Goal: Information Seeking & Learning: Learn about a topic

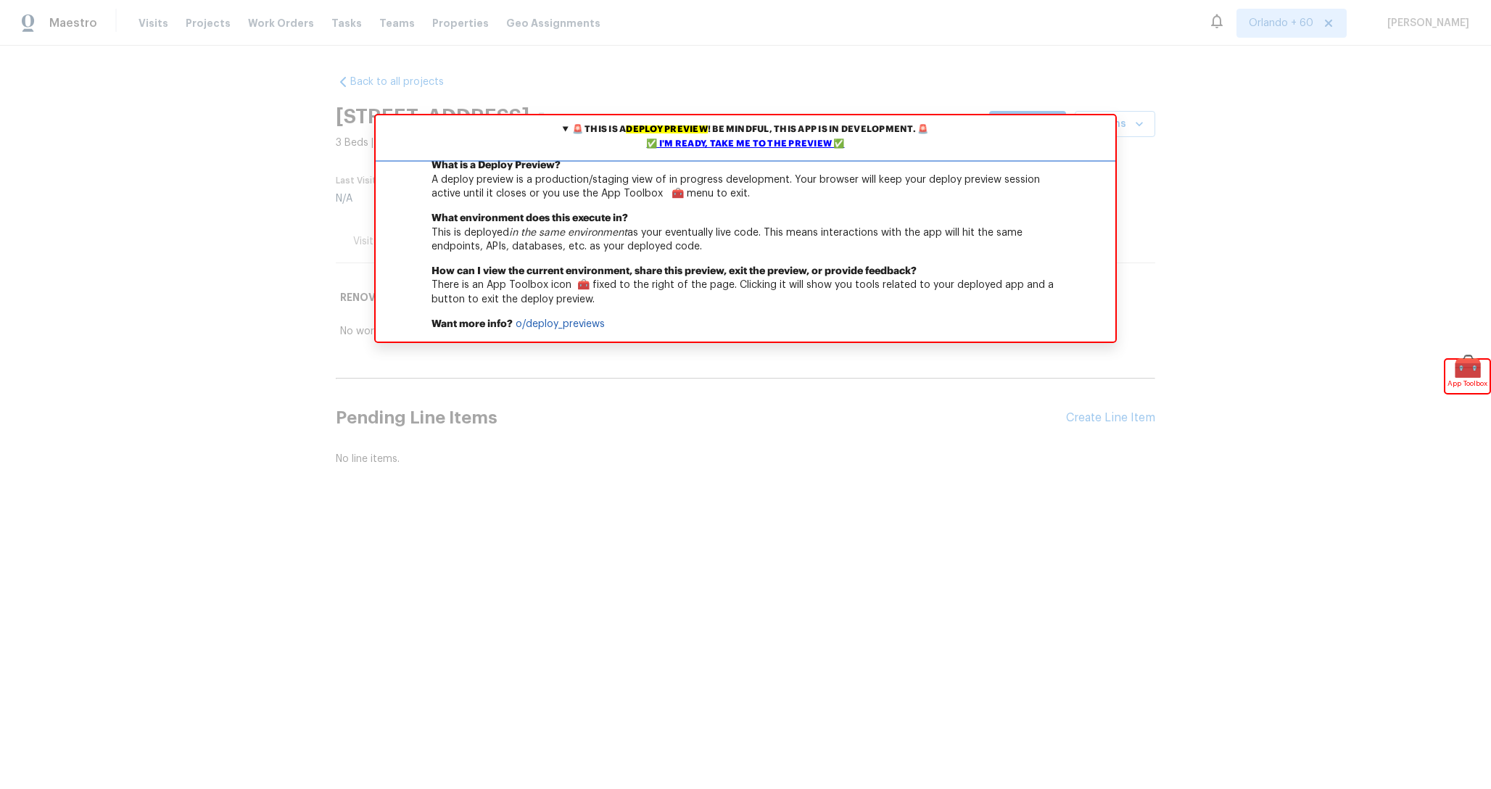
click at [821, 144] on div "✅ I'm ready, take me to the preview ✅" at bounding box center [745, 144] width 732 height 15
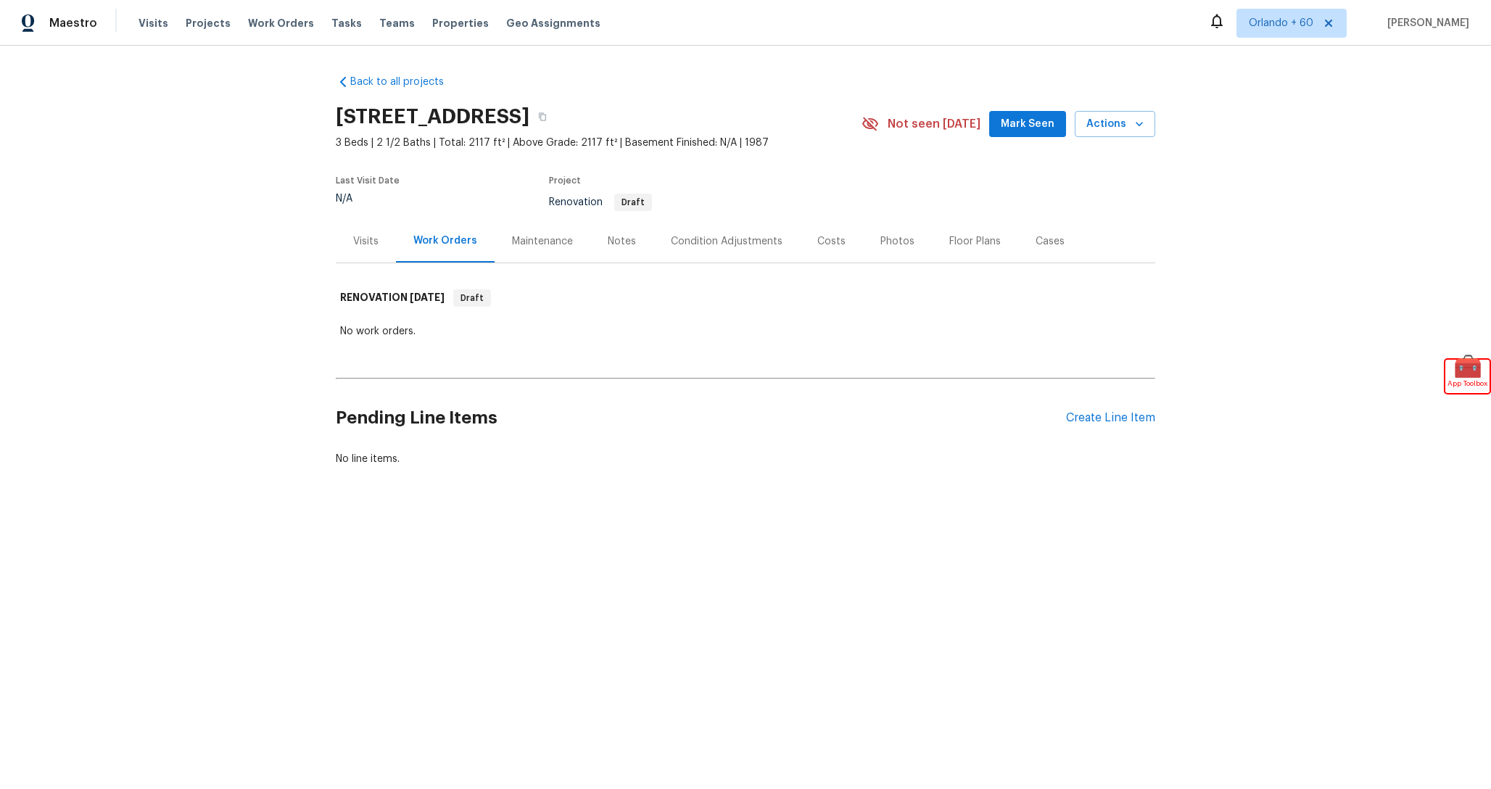
click at [709, 244] on div "Condition Adjustments" at bounding box center [727, 241] width 112 height 15
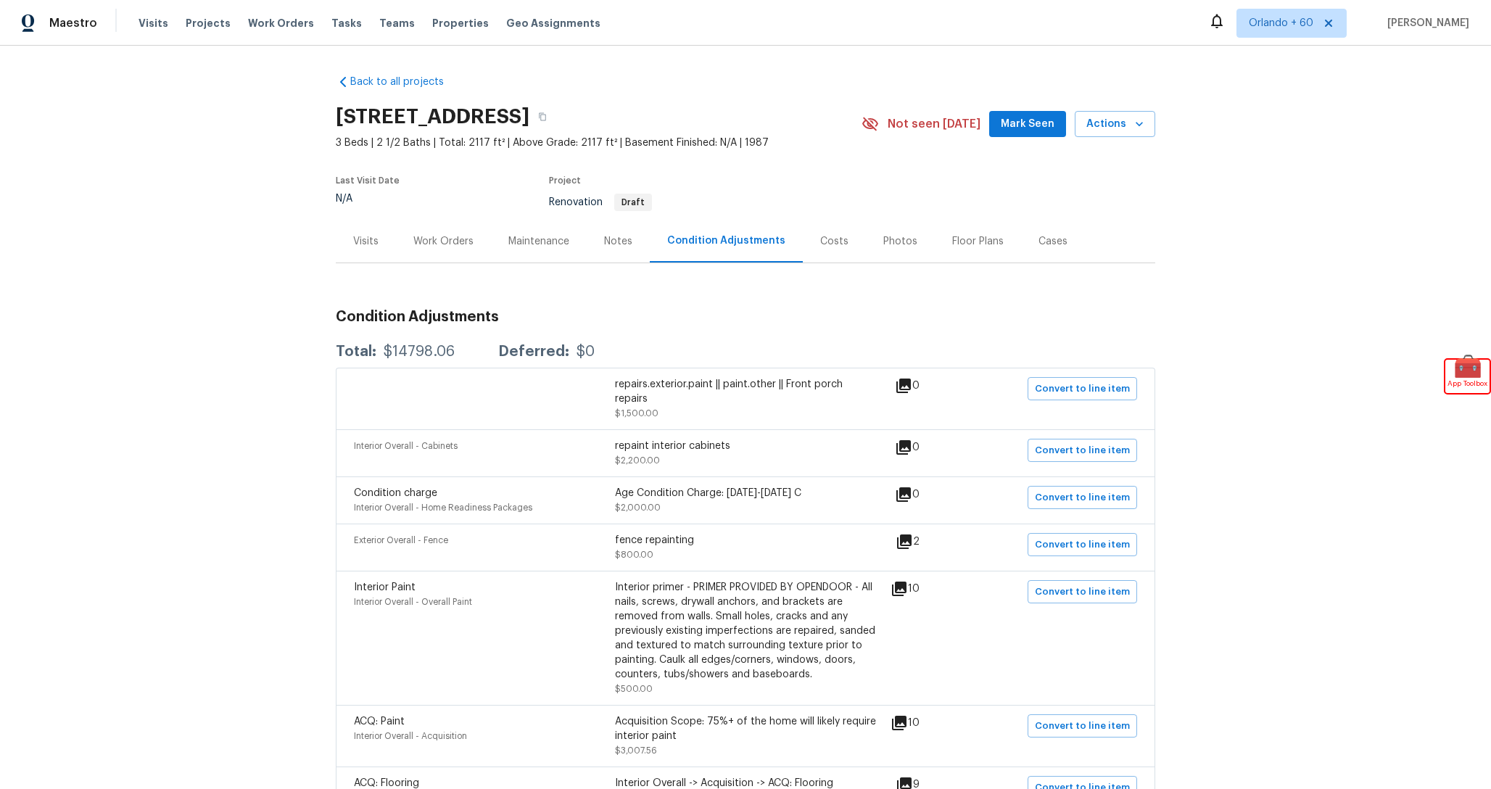
click at [841, 254] on div "Costs" at bounding box center [834, 241] width 63 height 43
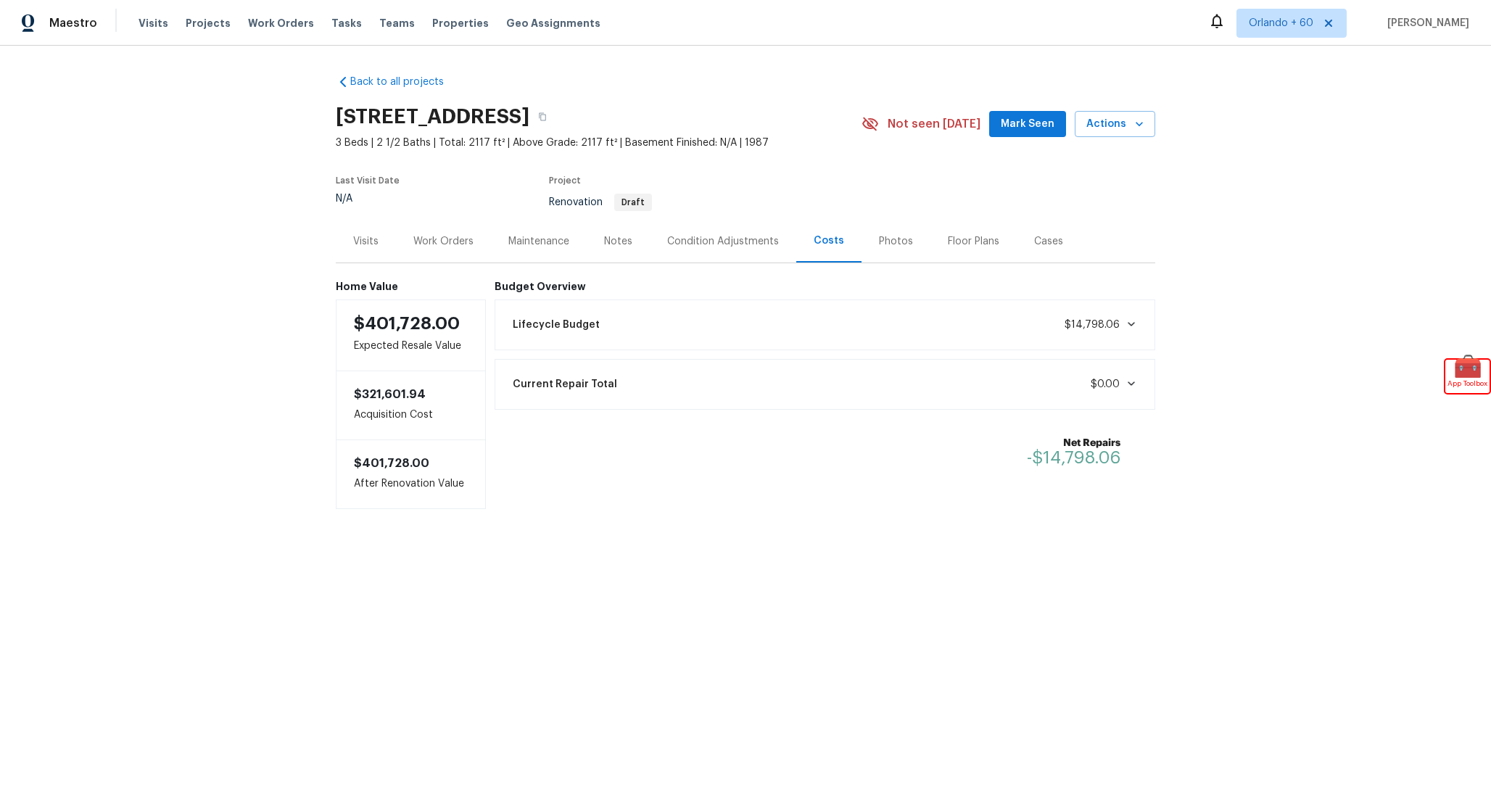
click at [1066, 326] on div "Lifecycle Budget $14,798.06" at bounding box center [825, 325] width 642 height 32
click at [1064, 327] on div "Lifecycle Budget $14,798.06" at bounding box center [825, 325] width 642 height 32
click at [707, 500] on div "Budget Overview Lifecycle Budget $14,798.06 Current Repair Total $0.00 Net Repa…" at bounding box center [824, 395] width 661 height 228
click at [636, 239] on div "Notes" at bounding box center [618, 241] width 63 height 43
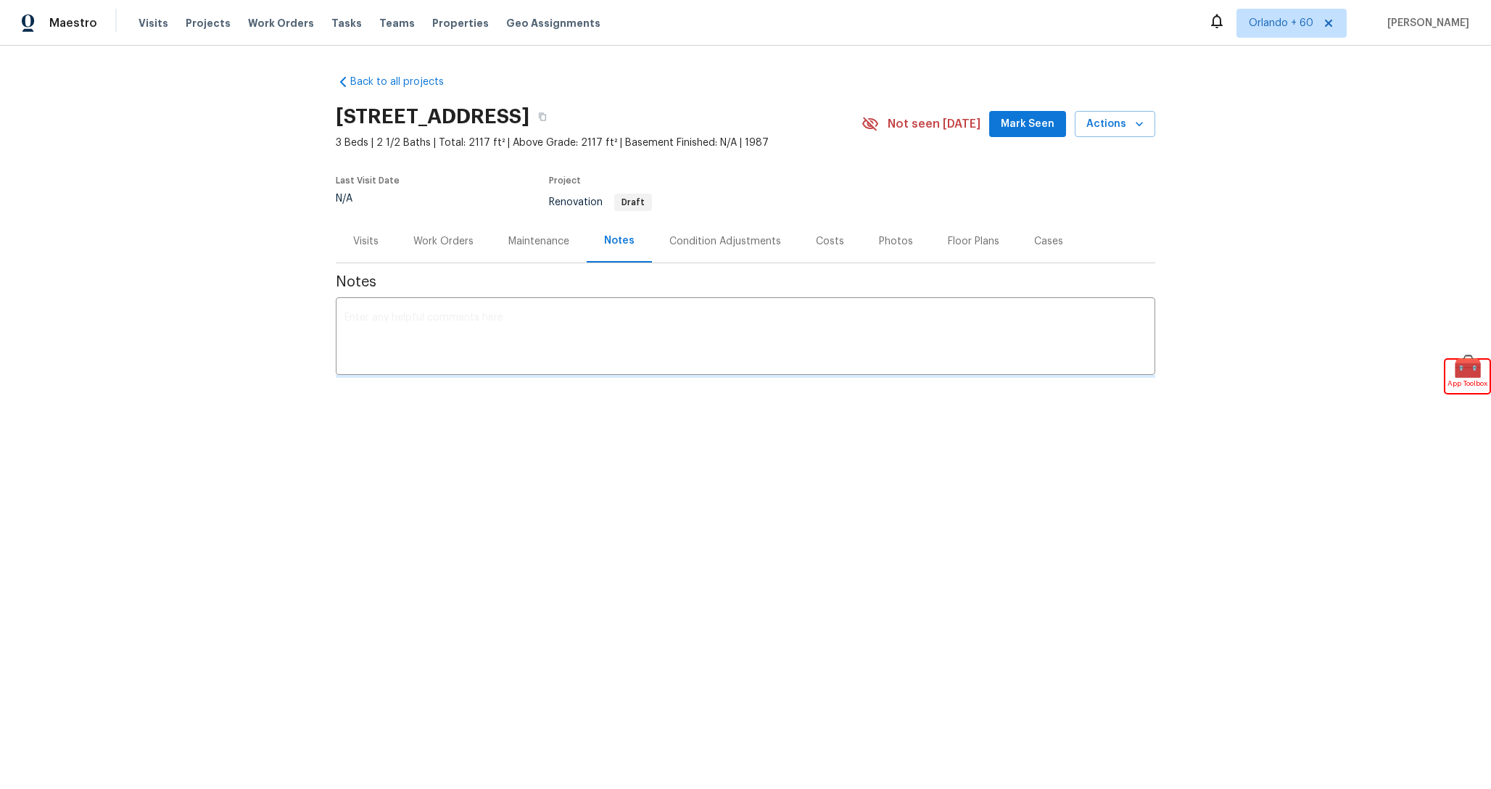
click at [708, 239] on div "Condition Adjustments" at bounding box center [725, 241] width 112 height 15
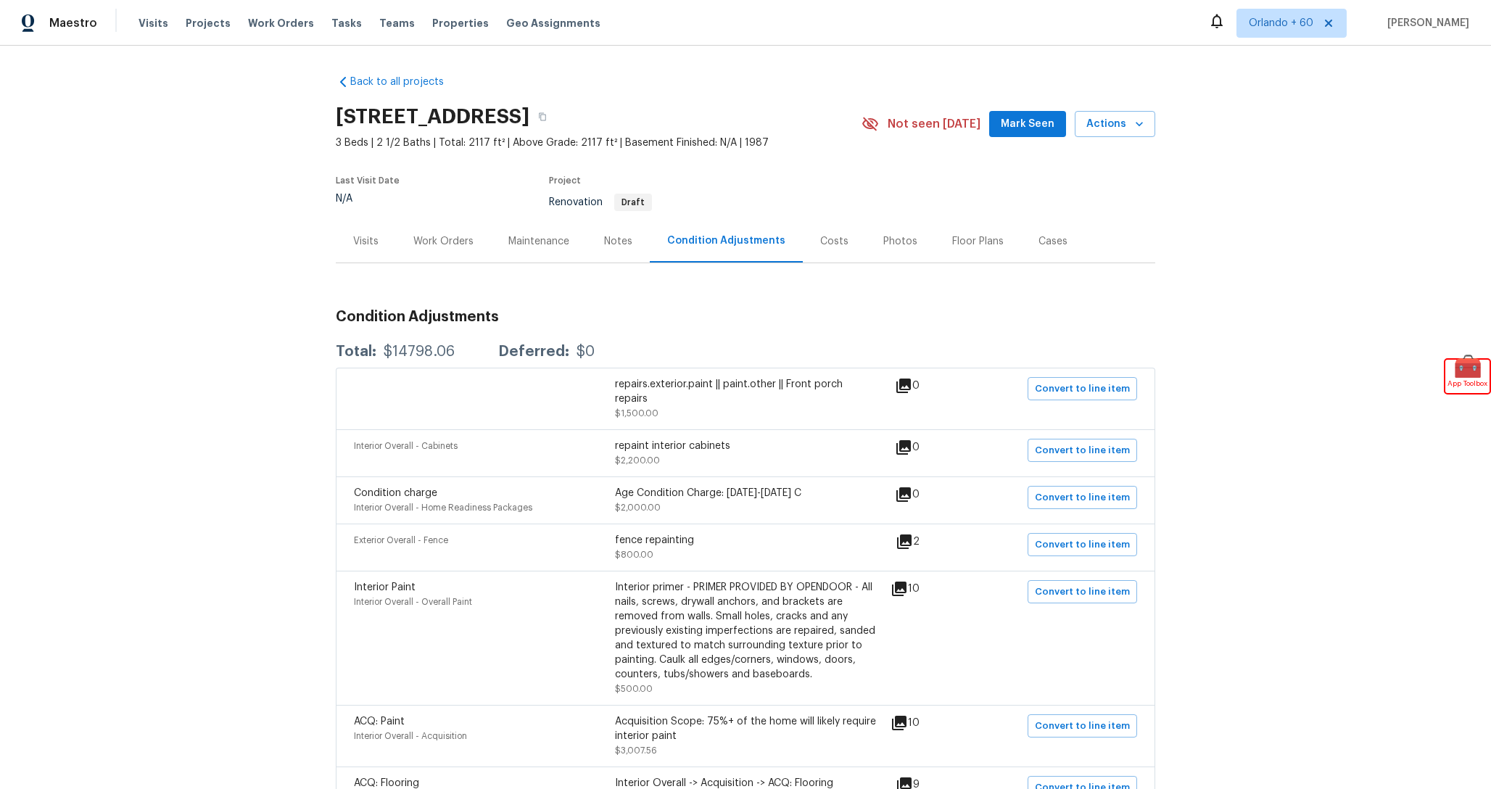
click at [836, 240] on div "Costs" at bounding box center [834, 241] width 28 height 15
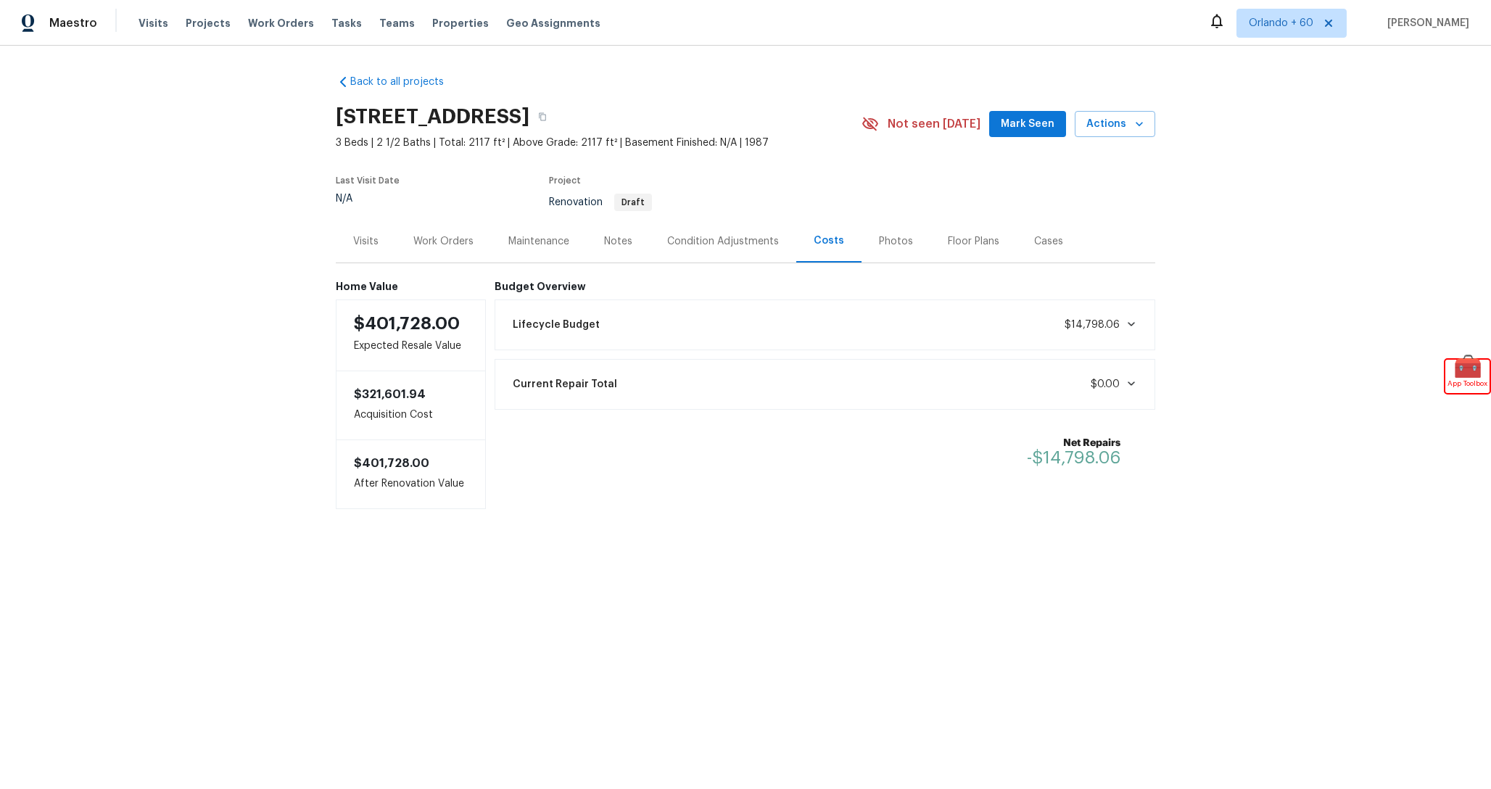
click at [1019, 321] on div "Lifecycle Budget $14,798.06" at bounding box center [825, 325] width 642 height 32
click at [526, 374] on span "Pre-List Repair" at bounding box center [547, 375] width 68 height 15
click at [721, 254] on div "Condition Adjustments" at bounding box center [723, 241] width 146 height 43
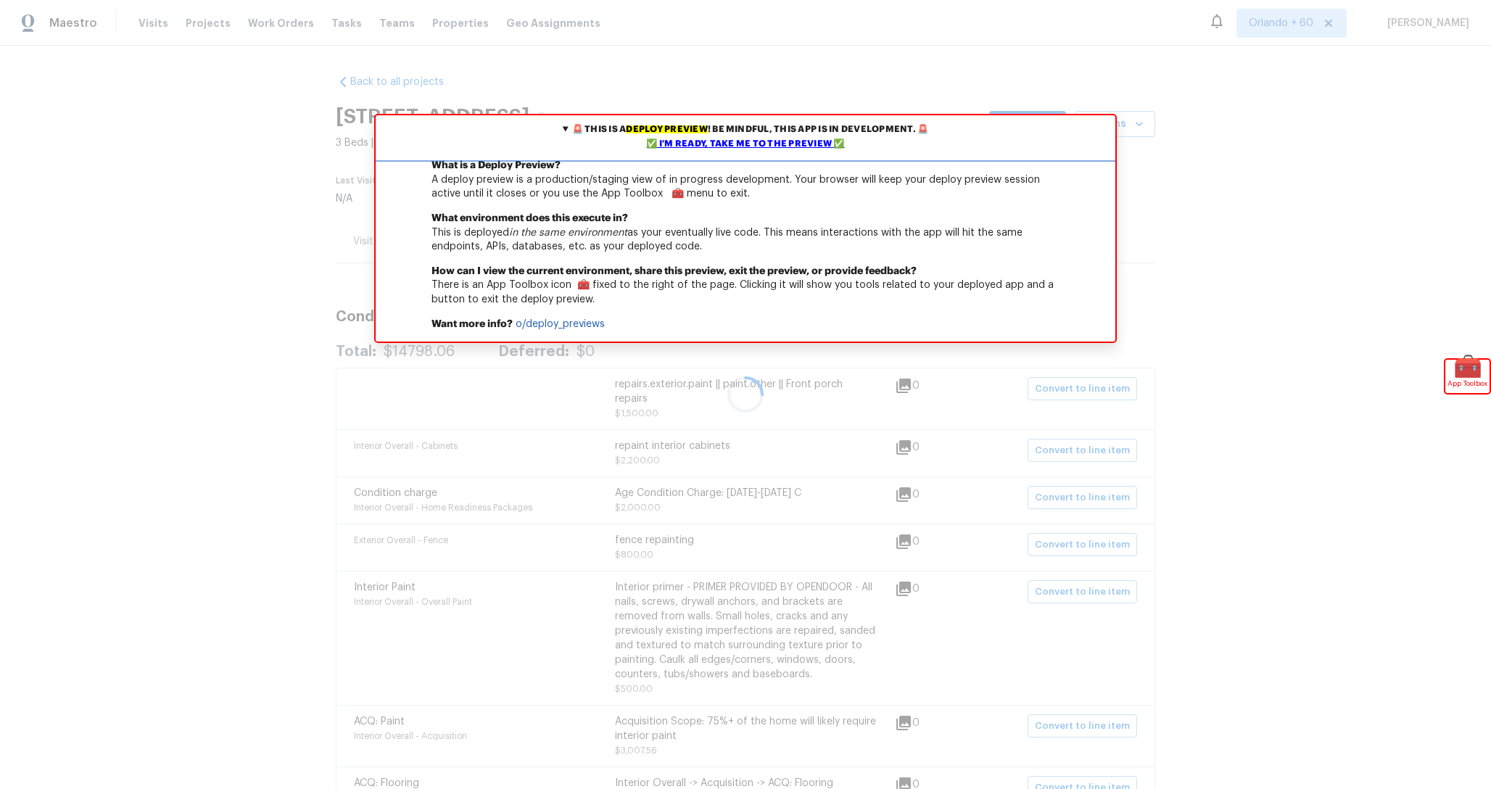
click at [795, 144] on div "✅ I'm ready, take me to the preview ✅" at bounding box center [745, 144] width 732 height 15
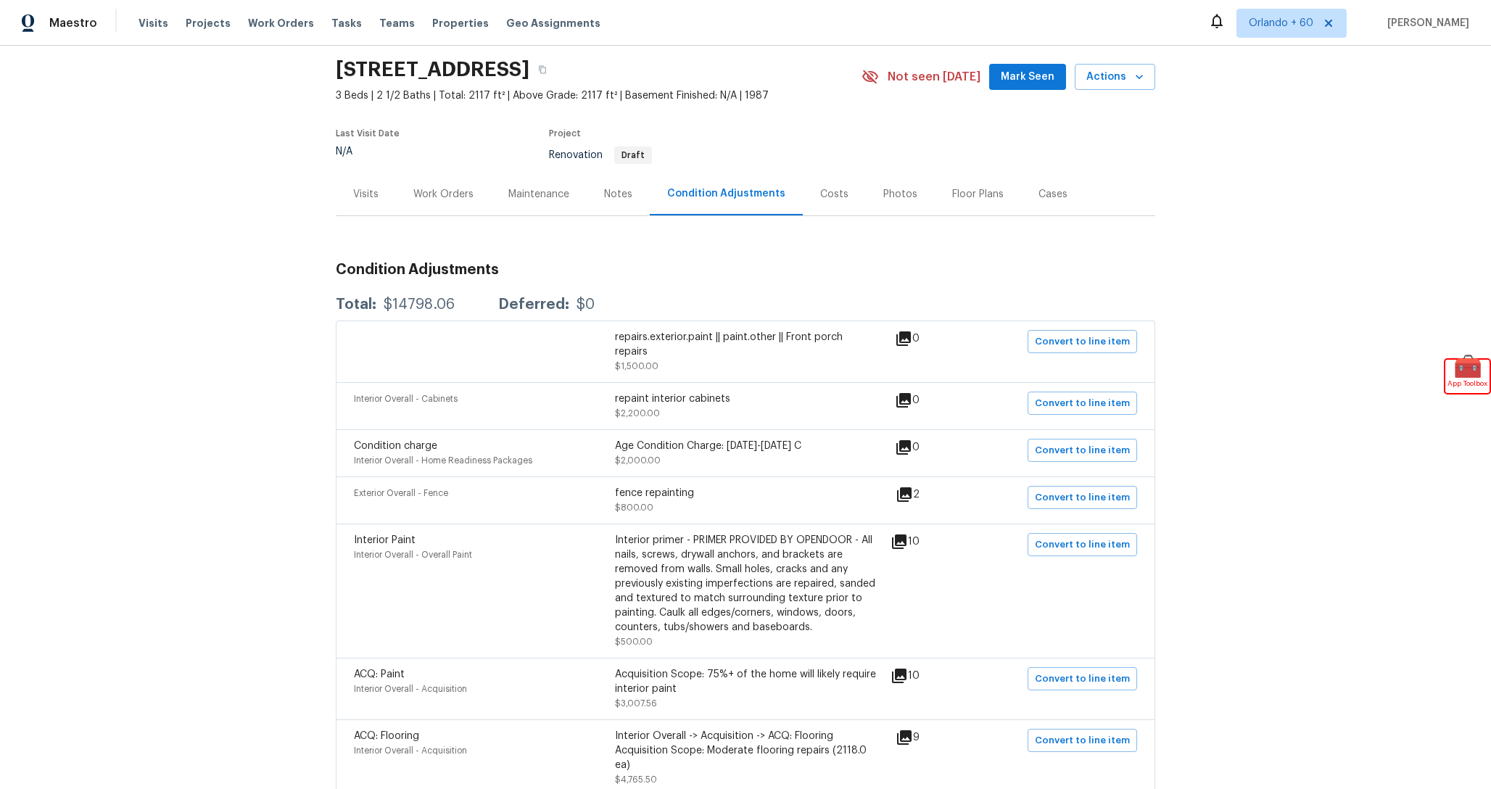
scroll to position [33, 0]
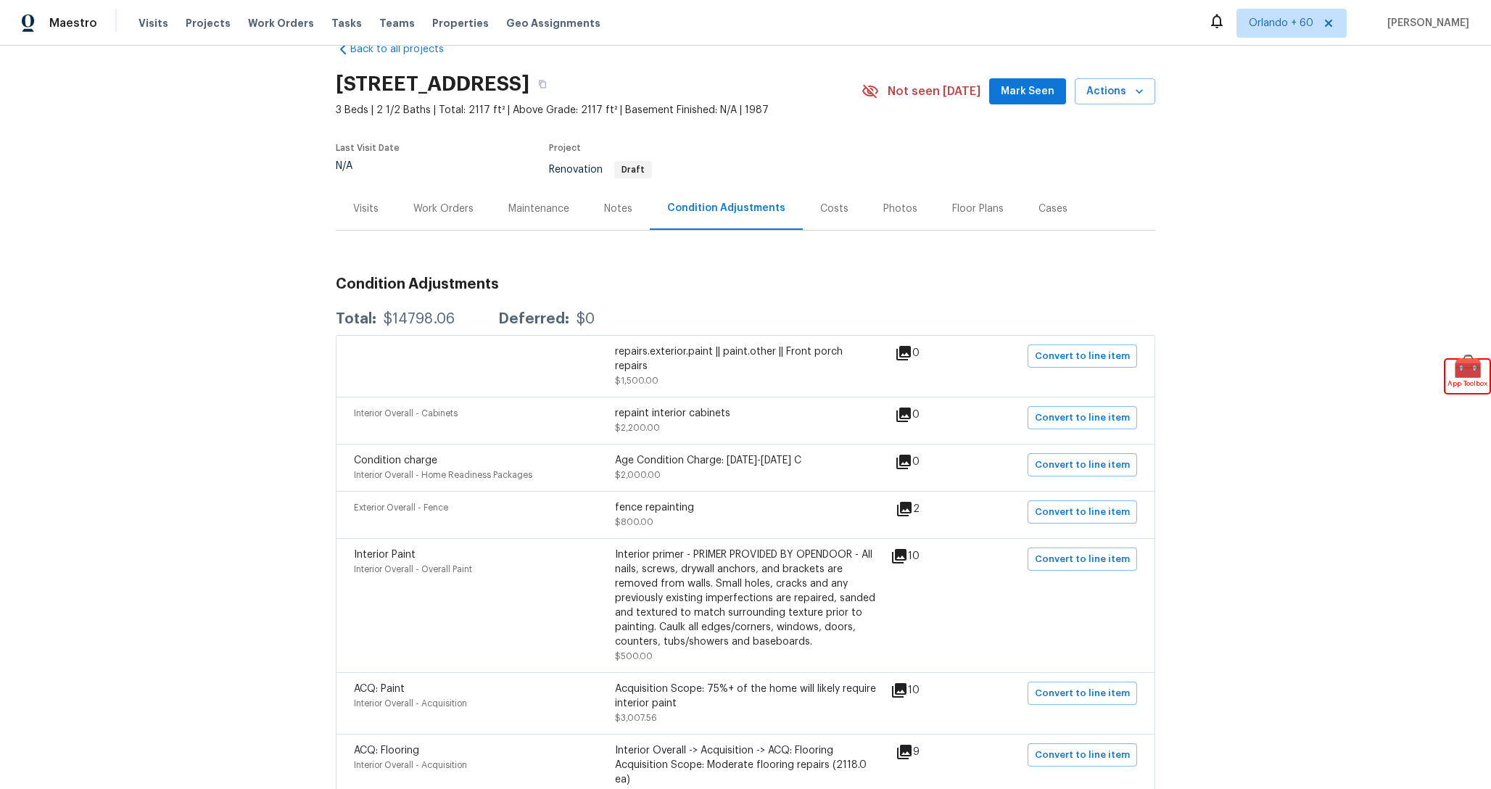
click at [829, 202] on div "Costs" at bounding box center [834, 209] width 28 height 15
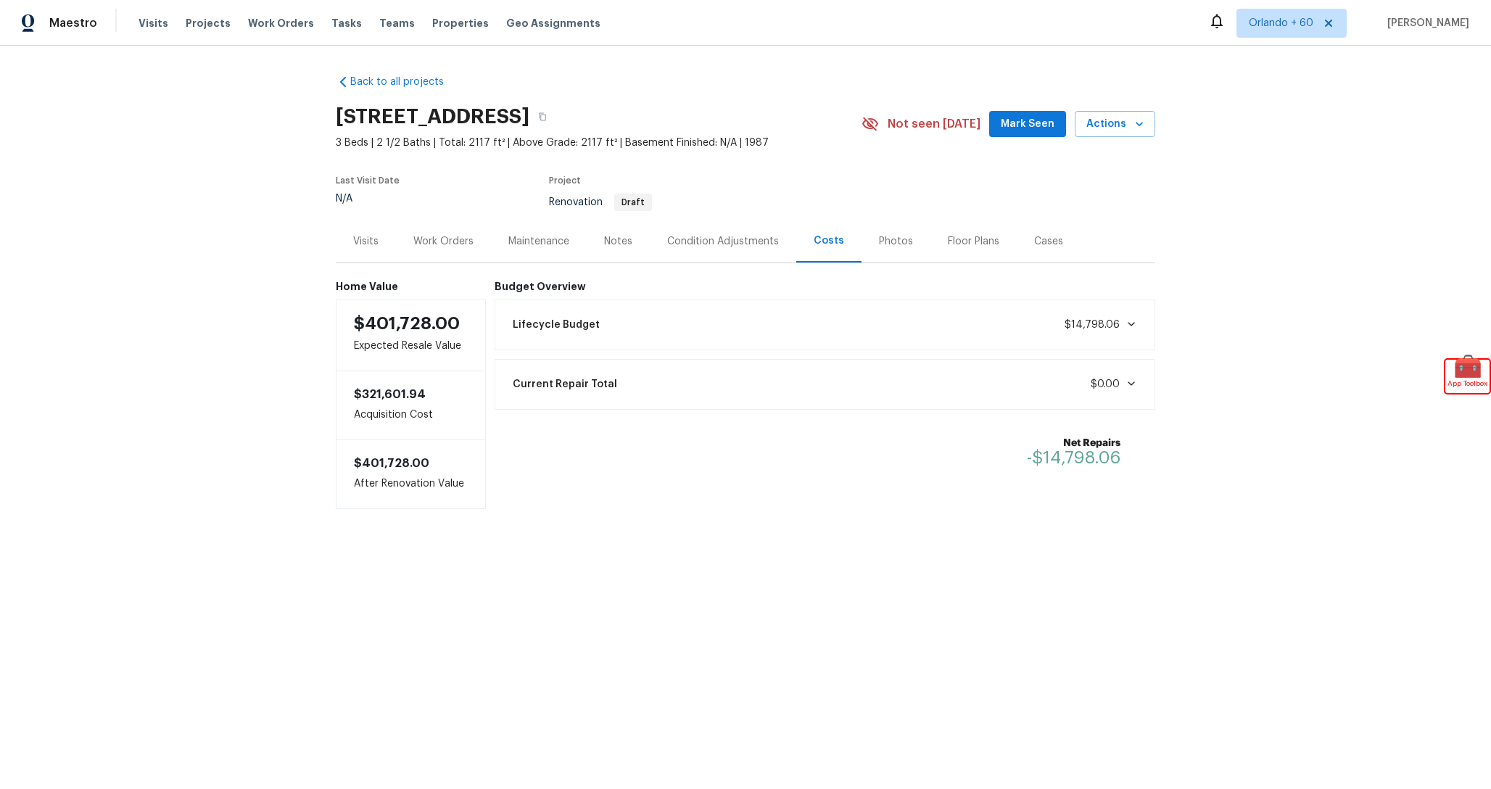
click at [844, 323] on div "Lifecycle Budget $14,798.06" at bounding box center [825, 325] width 642 height 32
click at [771, 239] on div "Condition Adjustments" at bounding box center [723, 241] width 112 height 15
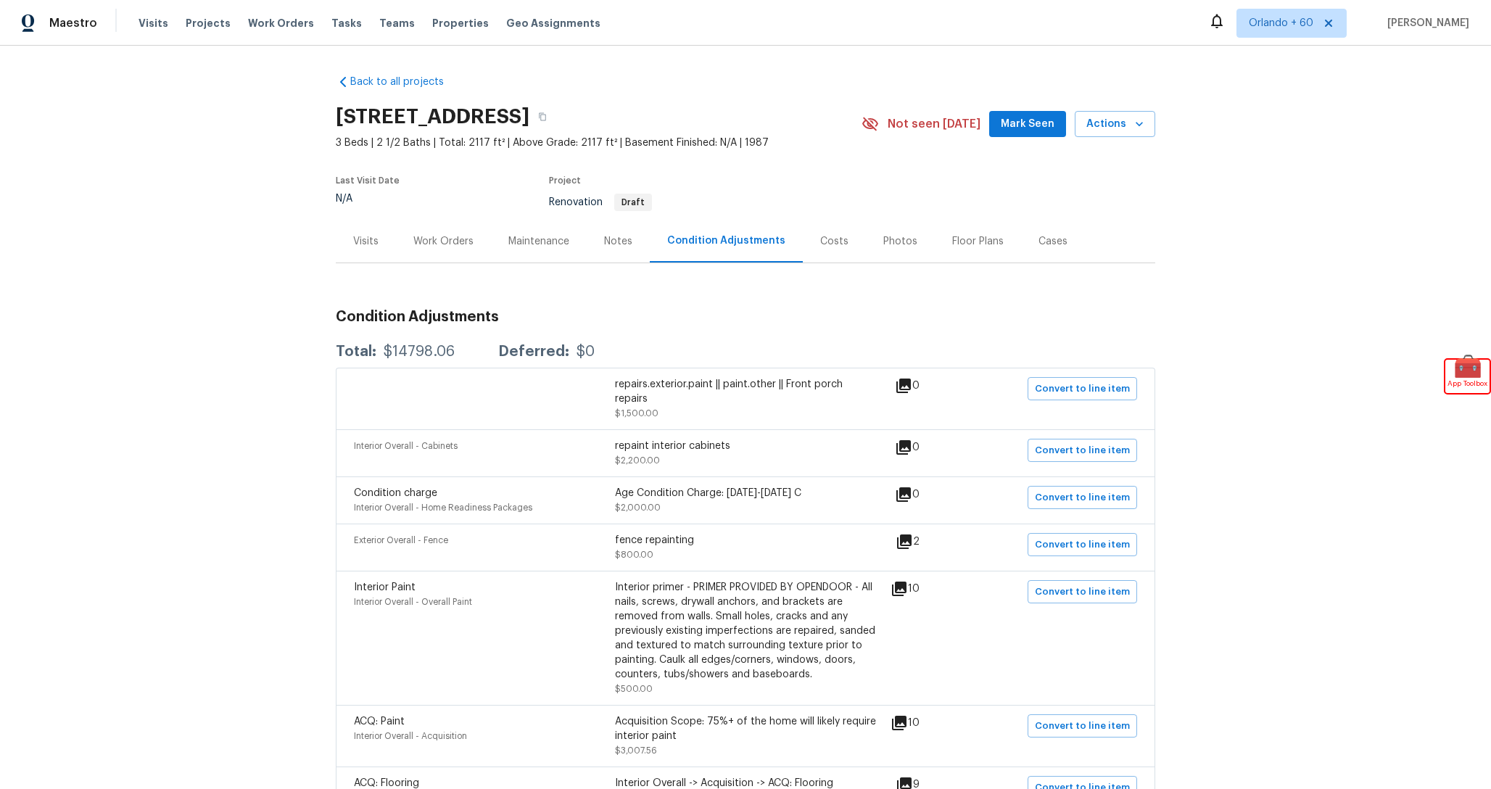
click at [844, 249] on div "Costs" at bounding box center [834, 241] width 63 height 43
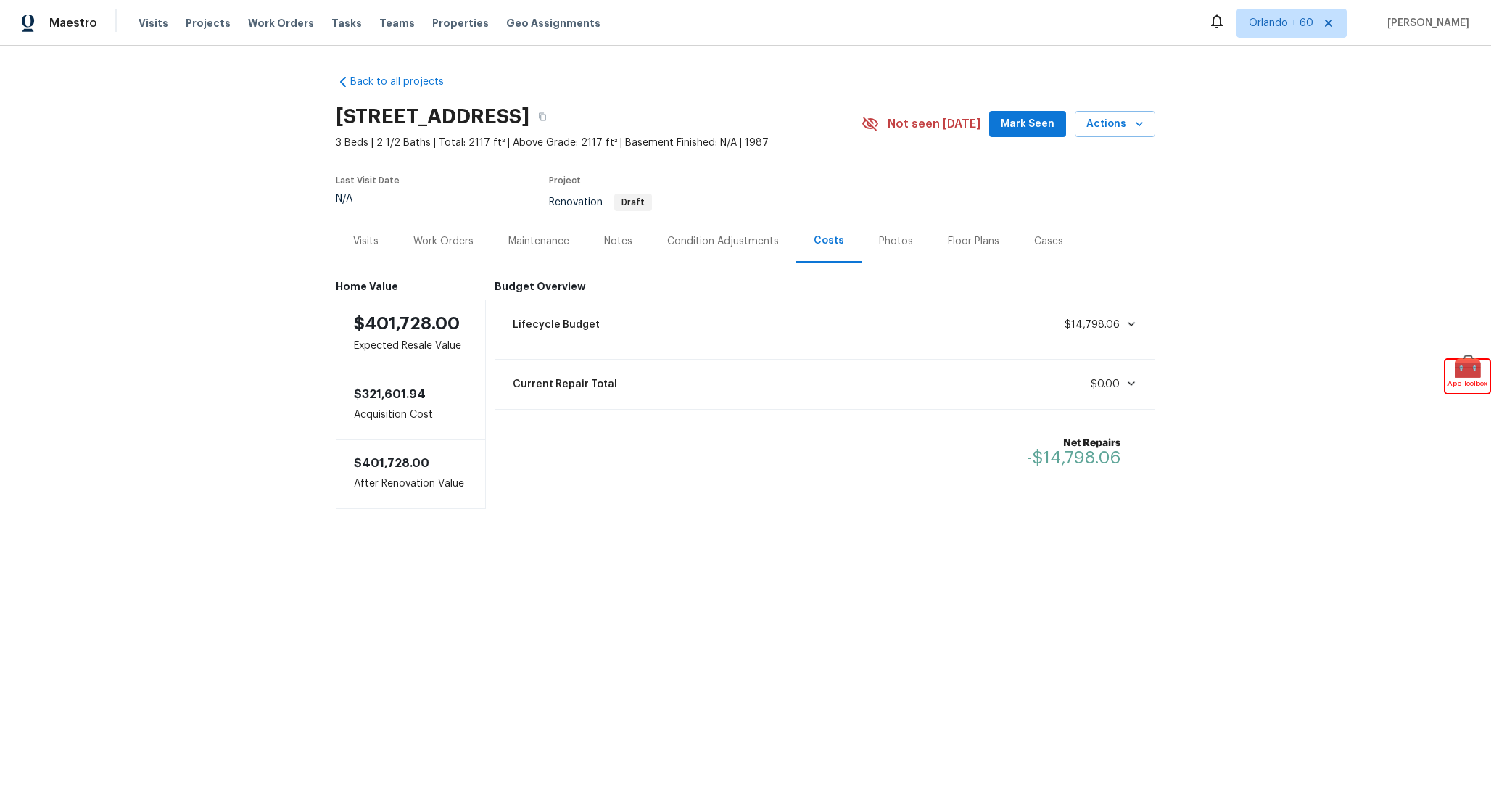
click at [690, 334] on div "Lifecycle Budget $14,798.06" at bounding box center [825, 325] width 642 height 32
